Goal: Task Accomplishment & Management: Complete application form

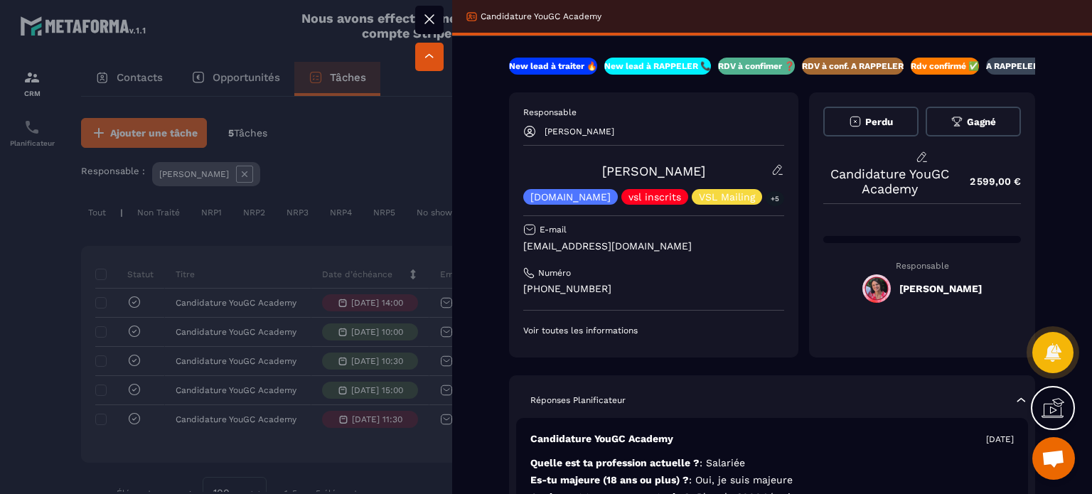
click at [771, 168] on icon at bounding box center [777, 169] width 13 height 13
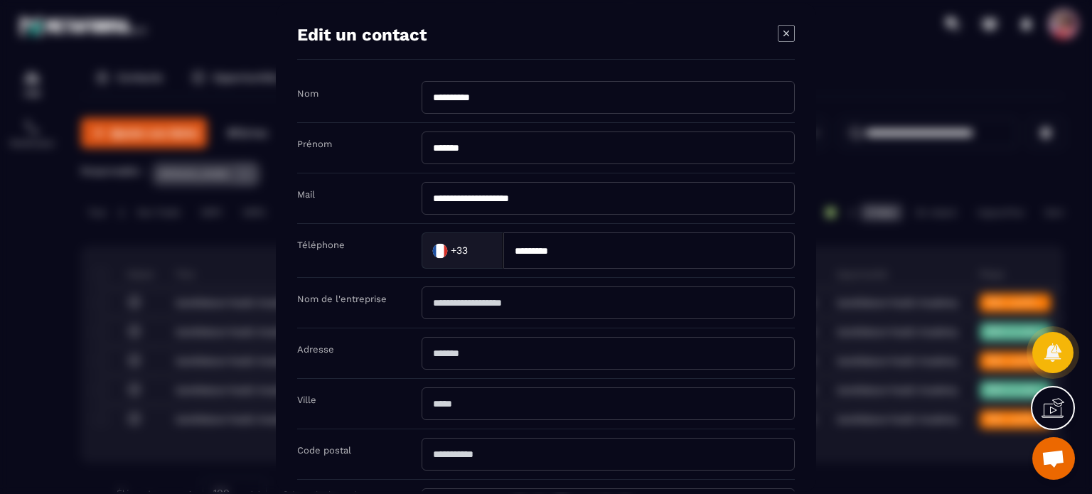
click at [791, 27] on icon "Modal window" at bounding box center [786, 33] width 17 height 17
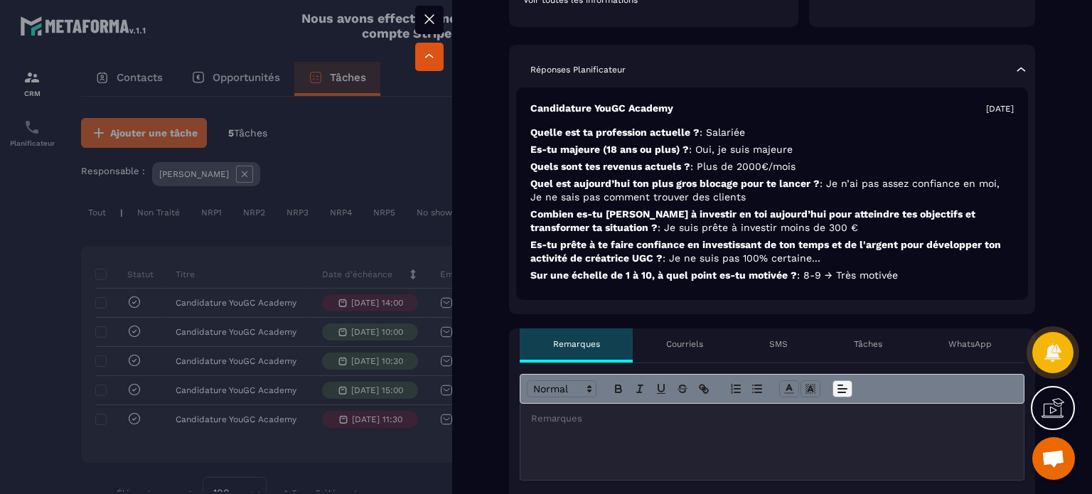
scroll to position [355, 0]
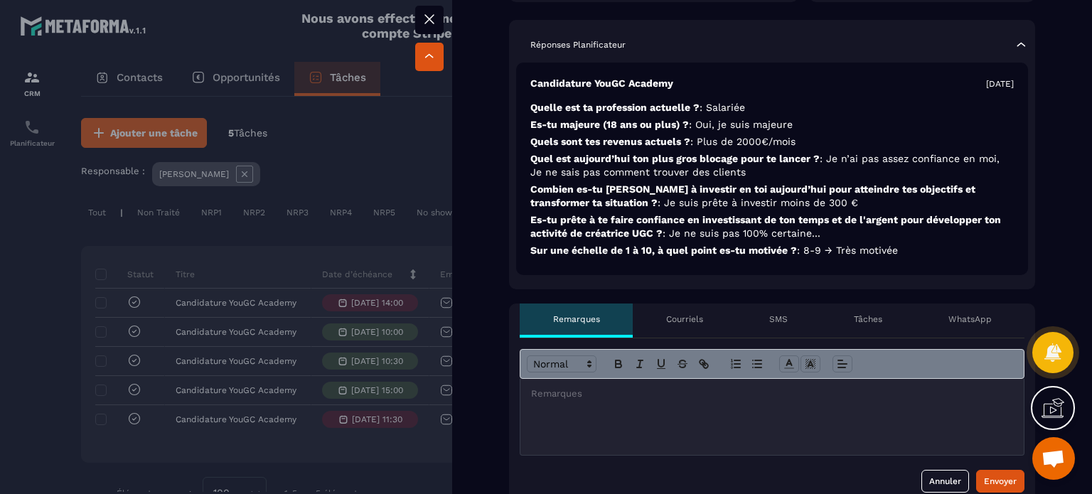
click at [867, 315] on p "Tâches" at bounding box center [868, 318] width 28 height 11
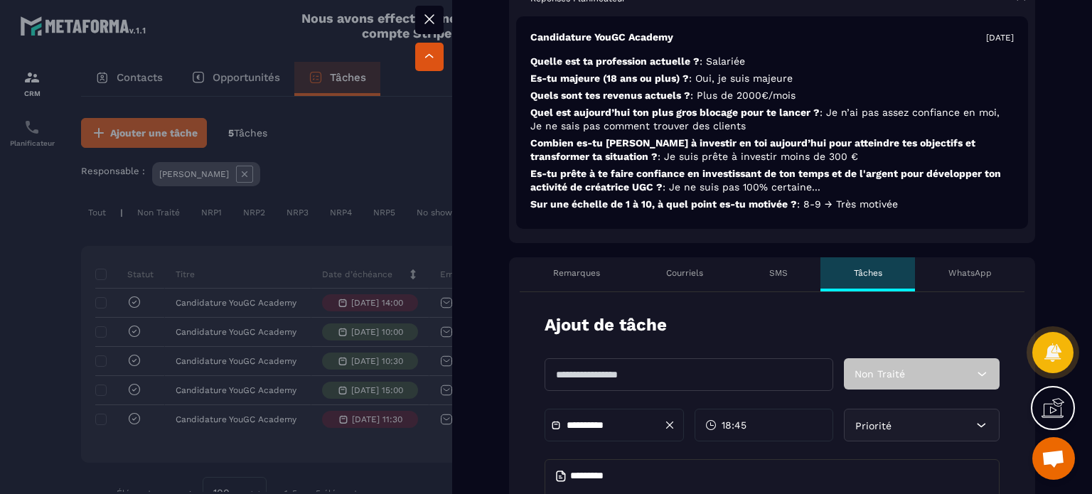
scroll to position [426, 0]
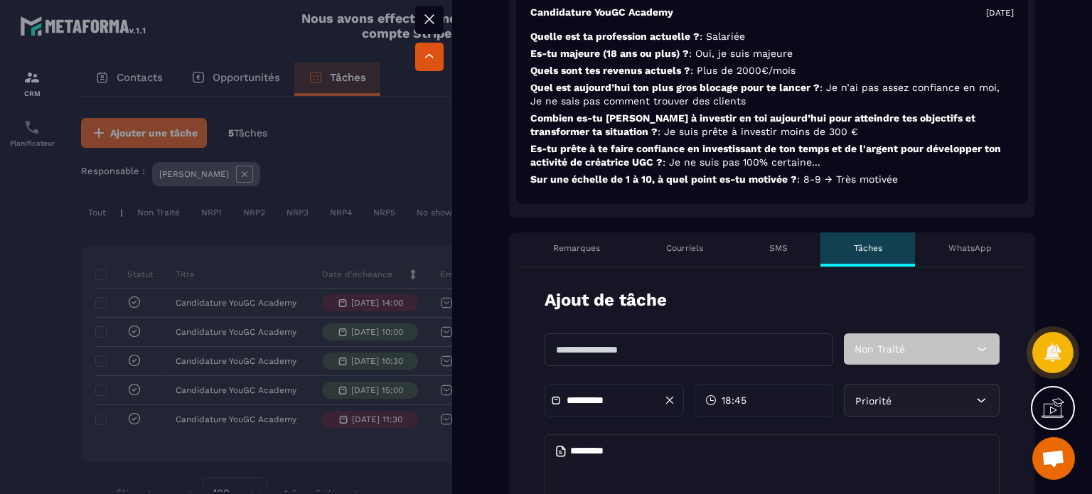
click at [578, 400] on input "**********" at bounding box center [616, 400] width 100 height 11
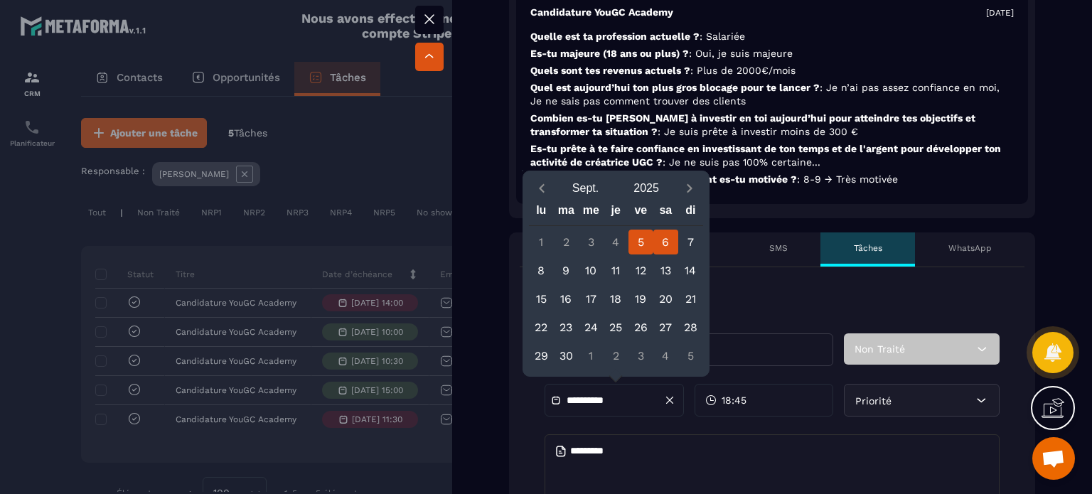
click at [665, 242] on div "6" at bounding box center [665, 242] width 25 height 25
type input "**********"
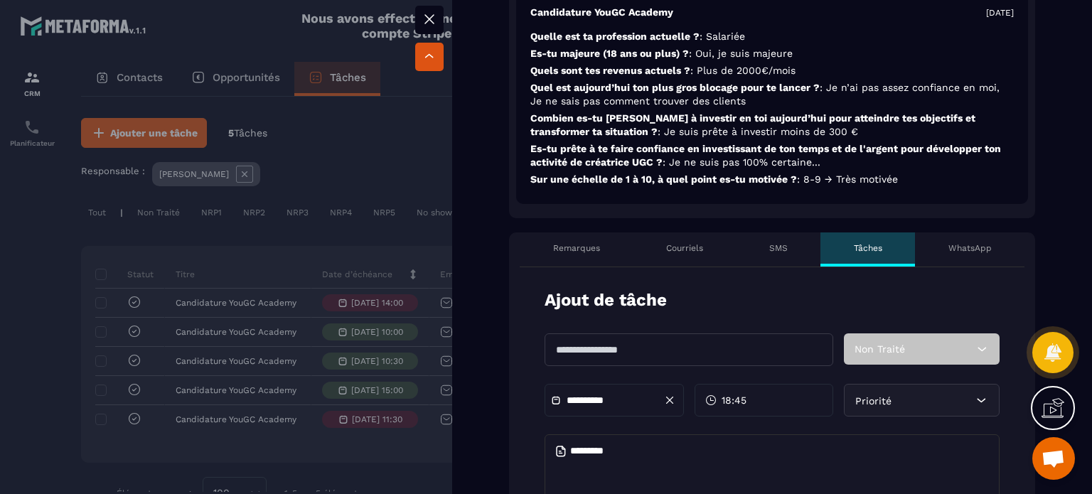
click at [713, 397] on icon at bounding box center [710, 399] width 11 height 11
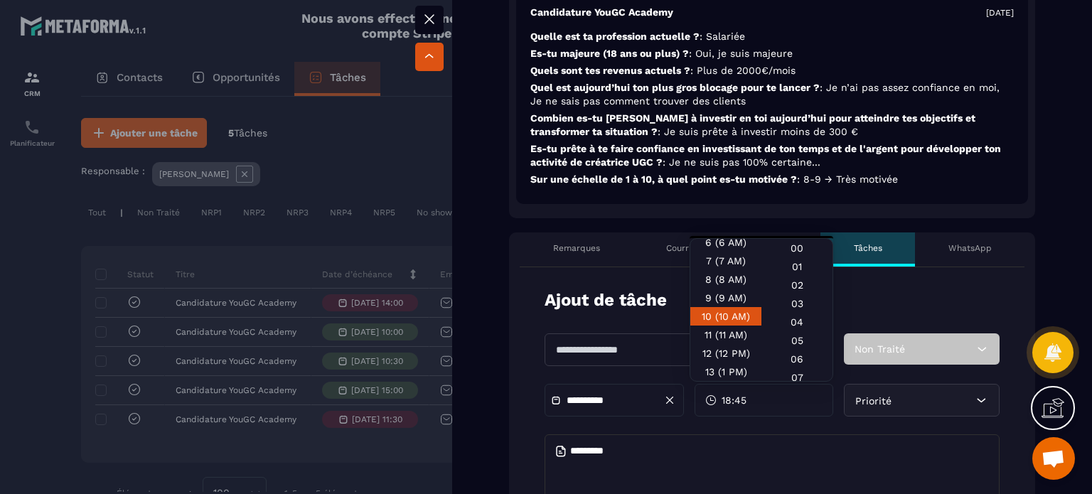
scroll to position [142, 0]
click at [742, 323] on div "12 (12 PM)" at bounding box center [725, 327] width 71 height 18
click at [711, 323] on div "12 (12 PM)" at bounding box center [725, 327] width 71 height 18
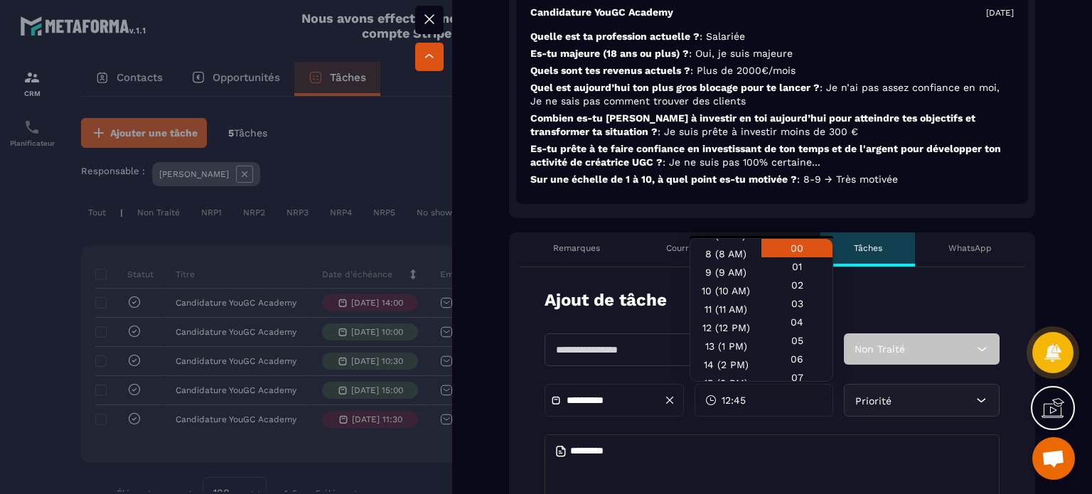
click at [809, 246] on div "00" at bounding box center [796, 248] width 71 height 18
click at [905, 391] on div "Priorité" at bounding box center [922, 400] width 156 height 33
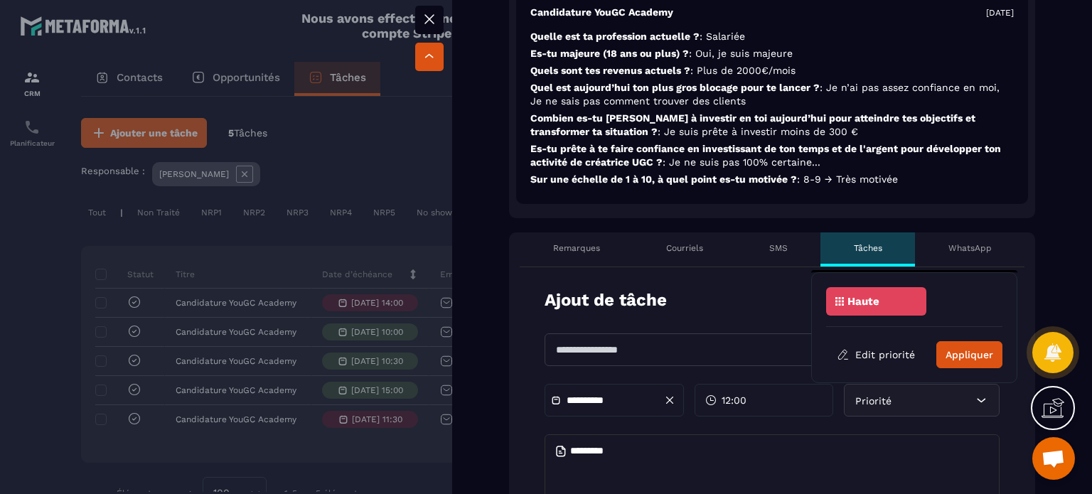
click at [883, 304] on div "Haute" at bounding box center [876, 301] width 100 height 28
click at [954, 354] on button "Appliquer" at bounding box center [969, 354] width 66 height 27
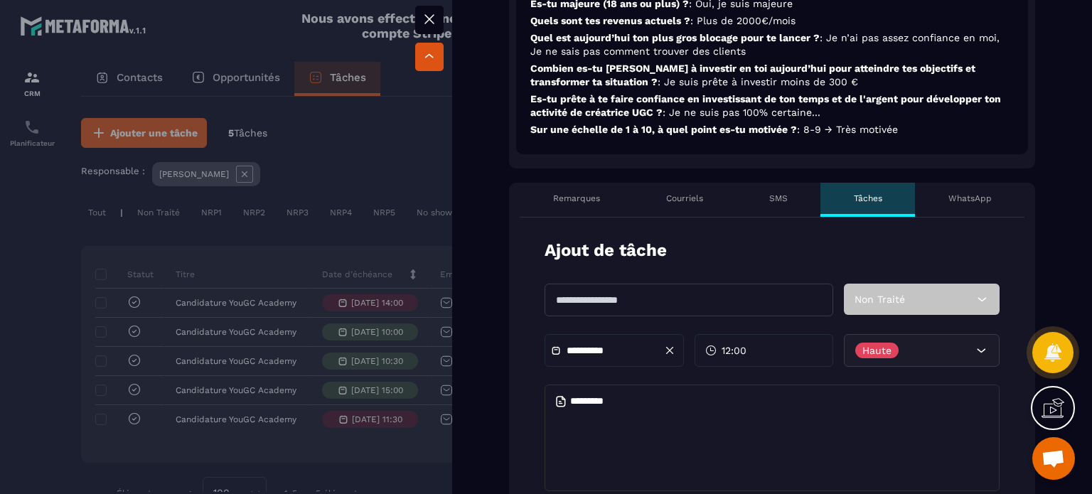
scroll to position [569, 0]
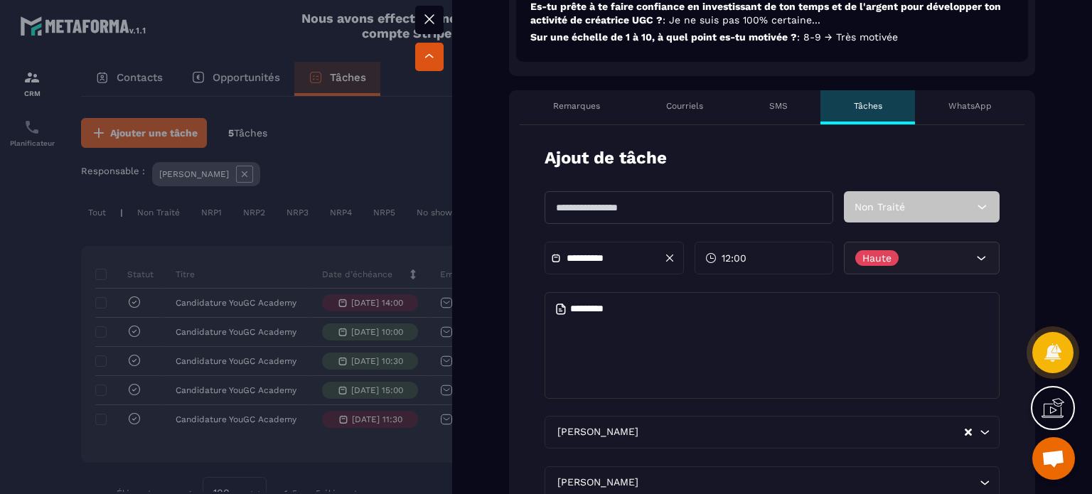
click at [682, 340] on textarea at bounding box center [771, 345] width 455 height 107
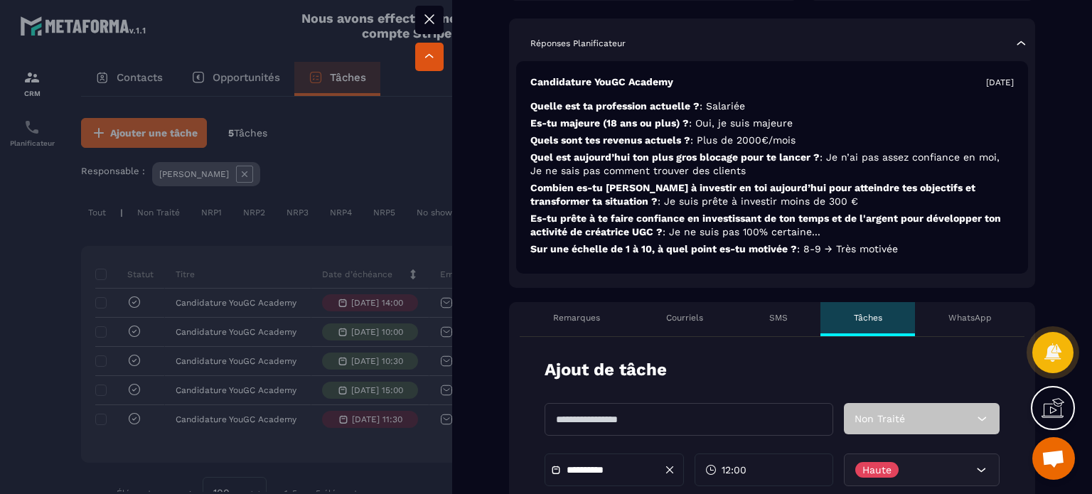
scroll to position [355, 0]
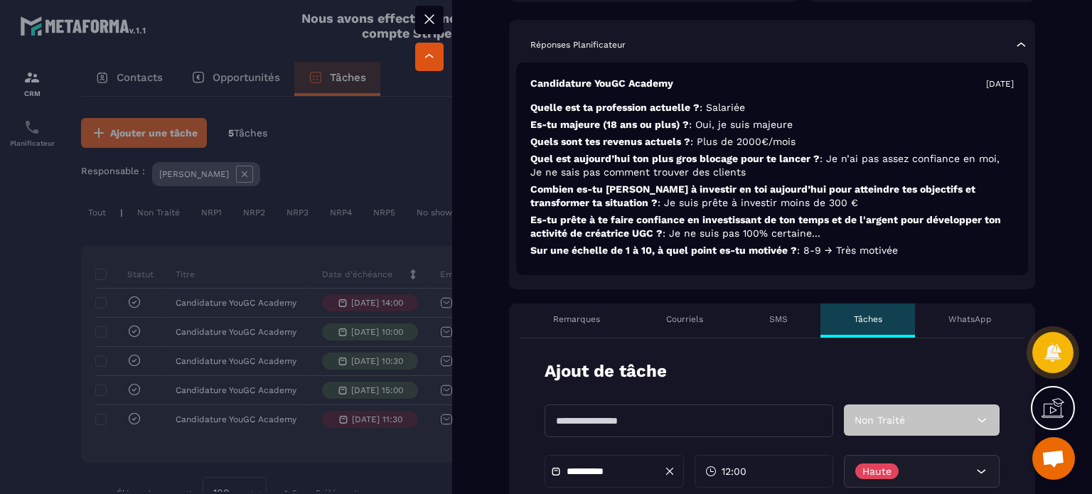
type textarea "**********"
click at [888, 420] on span "Non Traité" at bounding box center [879, 419] width 50 height 11
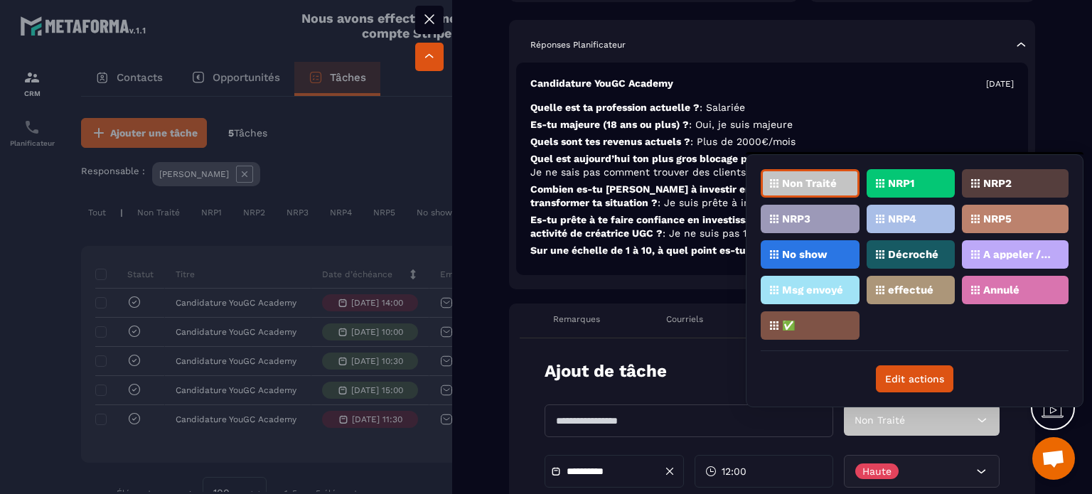
click at [1001, 252] on p "A appeler / A rappeler" at bounding box center [1017, 254] width 69 height 10
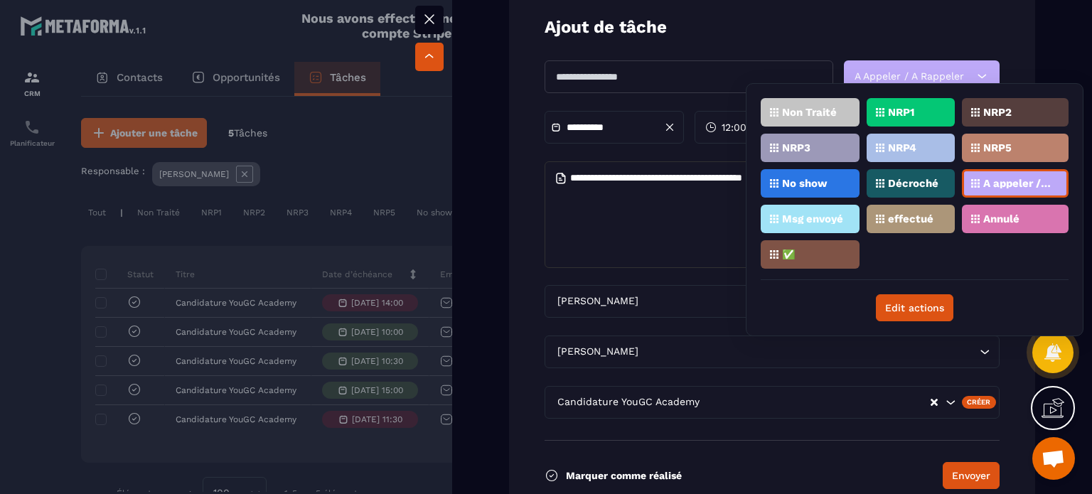
scroll to position [711, 0]
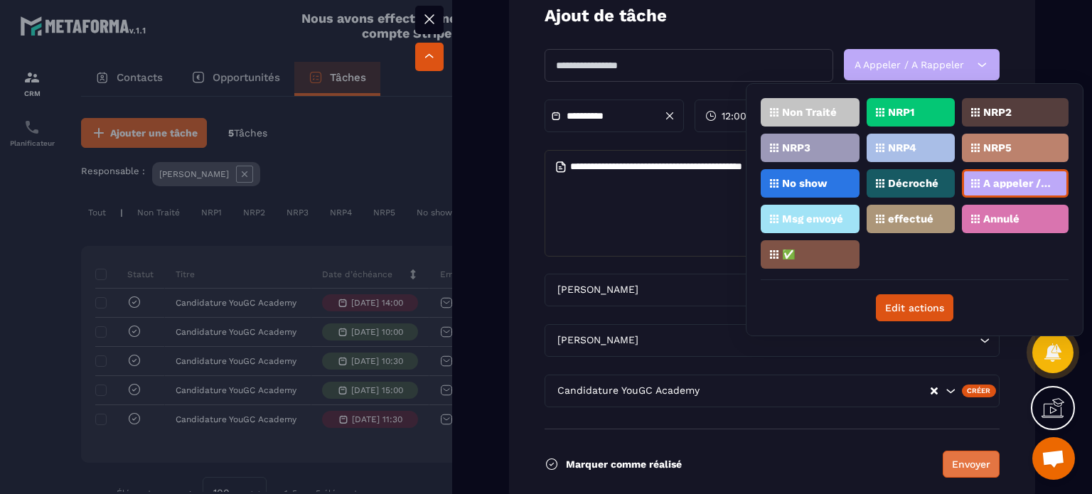
click at [965, 462] on button "Envoyer" at bounding box center [970, 464] width 57 height 27
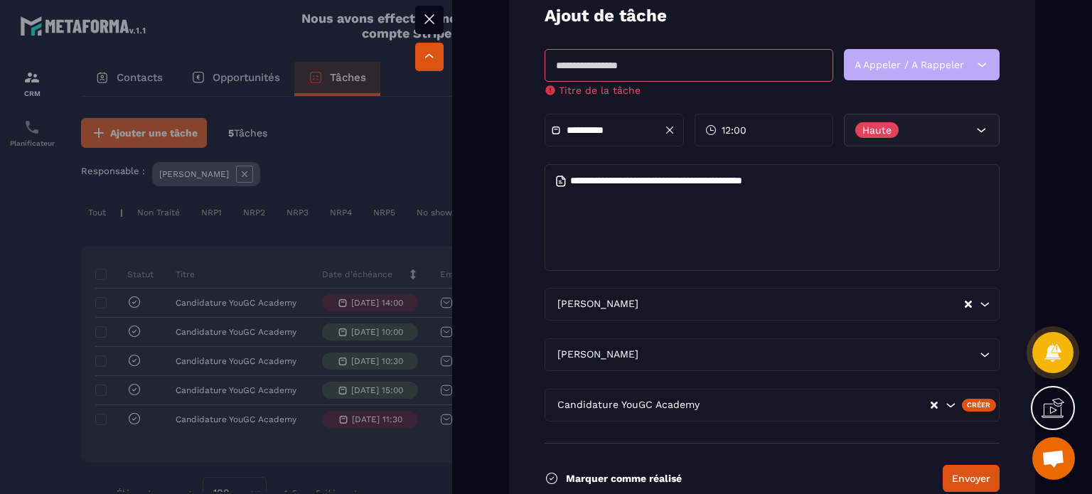
click at [682, 69] on input "text" at bounding box center [688, 65] width 289 height 33
type input "**********"
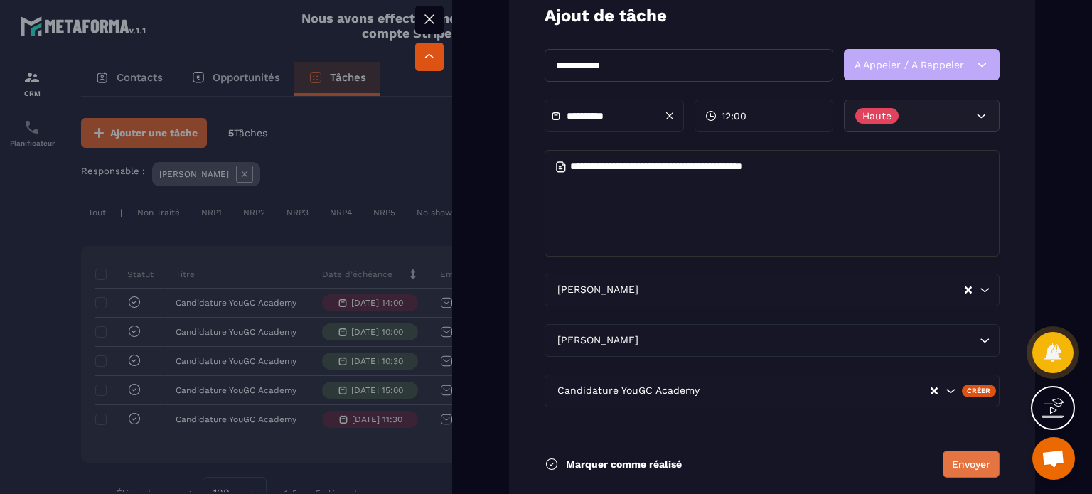
click at [979, 483] on form "**********" at bounding box center [772, 241] width 526 height 516
click at [959, 462] on button "Envoyer" at bounding box center [970, 464] width 57 height 27
type input "**********"
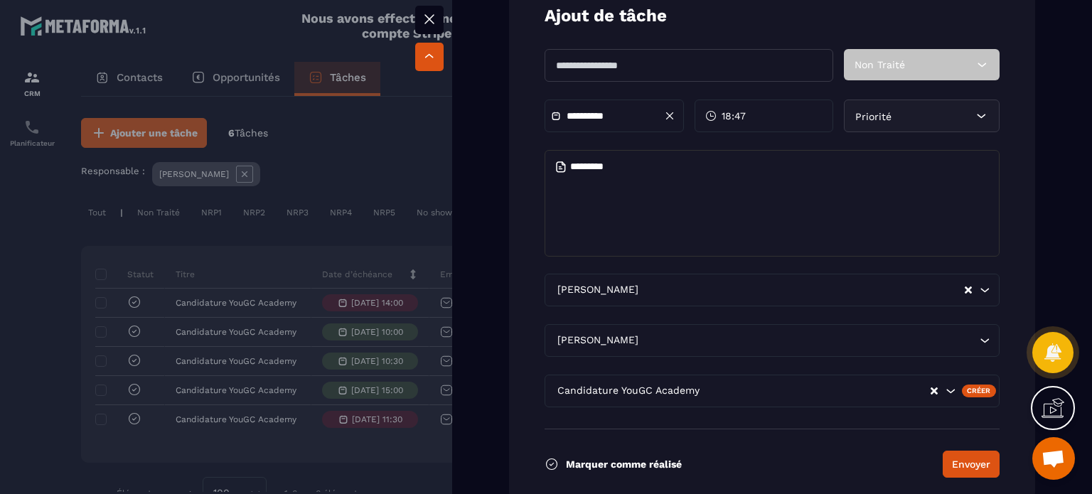
click at [434, 20] on icon at bounding box center [429, 19] width 17 height 17
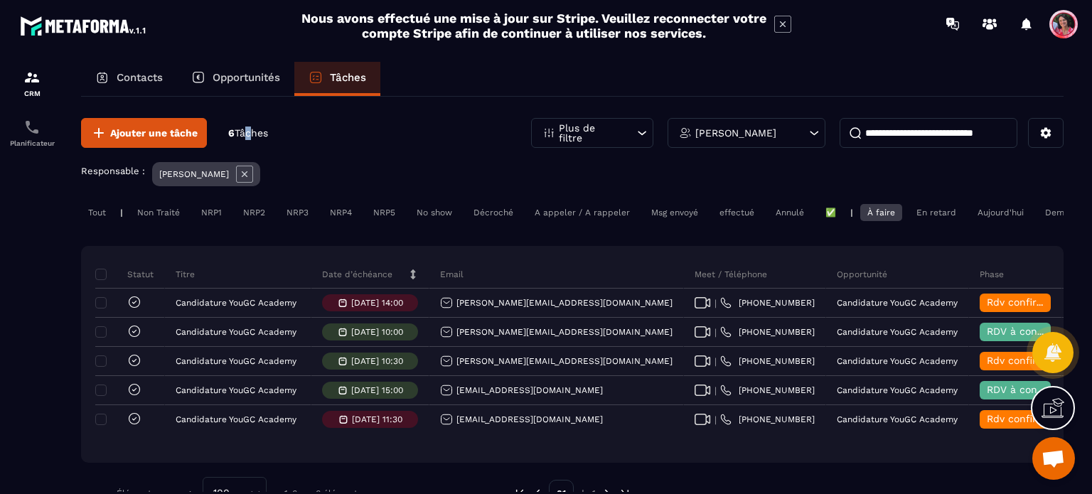
click at [253, 127] on span "Tâches" at bounding box center [251, 132] width 33 height 11
click at [1053, 210] on div "Demain" at bounding box center [1060, 212] width 45 height 17
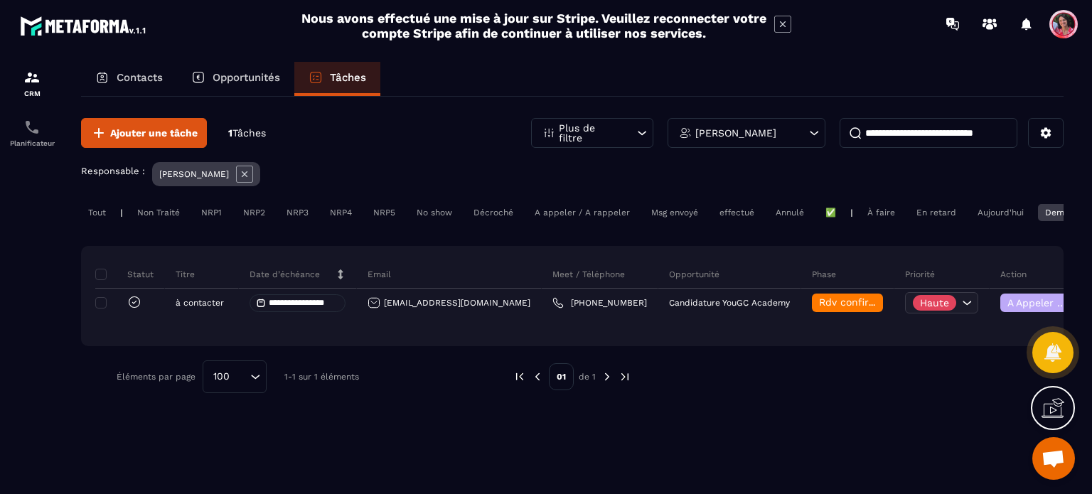
click at [935, 213] on div "En retard" at bounding box center [936, 212] width 54 height 17
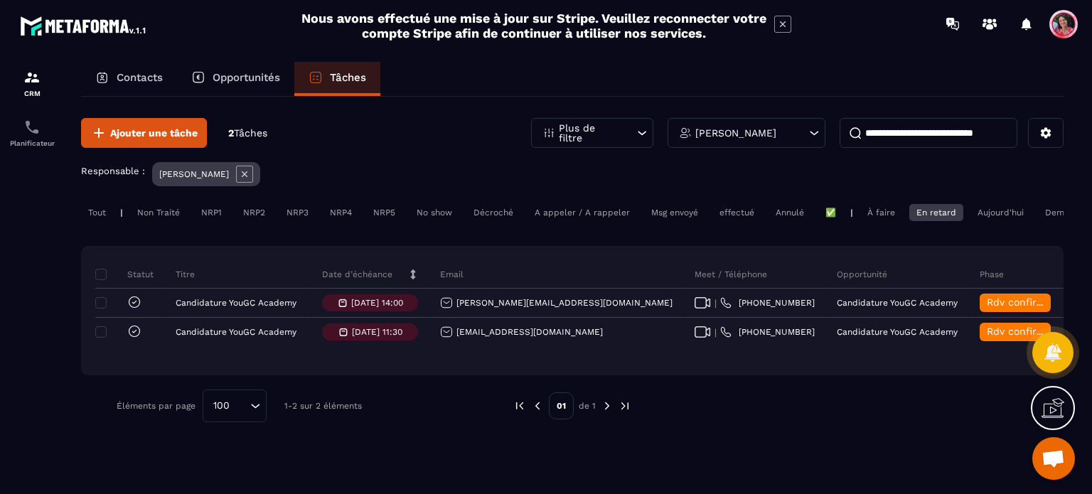
click at [880, 218] on div "À faire" at bounding box center [881, 212] width 42 height 17
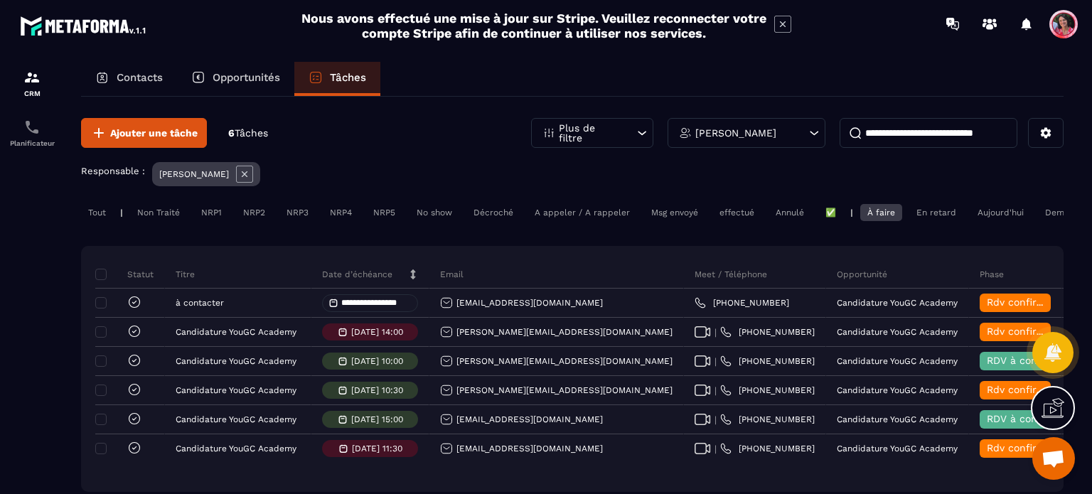
click at [147, 72] on p "Contacts" at bounding box center [140, 77] width 46 height 13
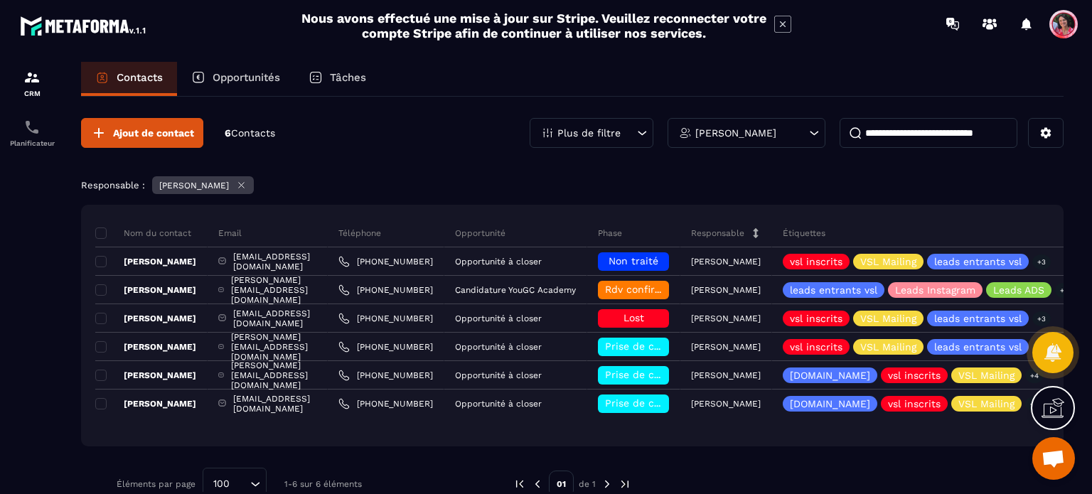
click at [253, 77] on p "Opportunités" at bounding box center [247, 77] width 68 height 13
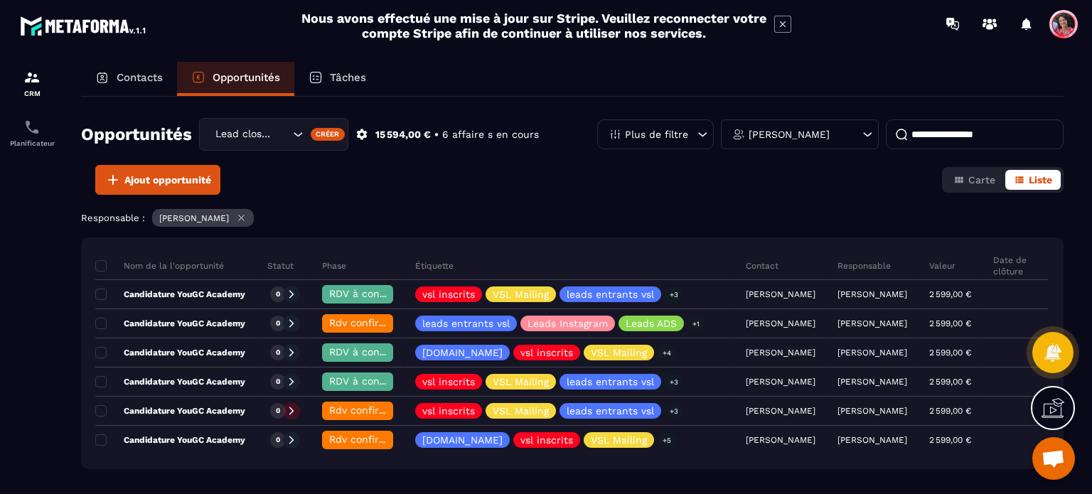
click at [349, 73] on p "Tâches" at bounding box center [348, 77] width 36 height 13
